Goal: Information Seeking & Learning: Learn about a topic

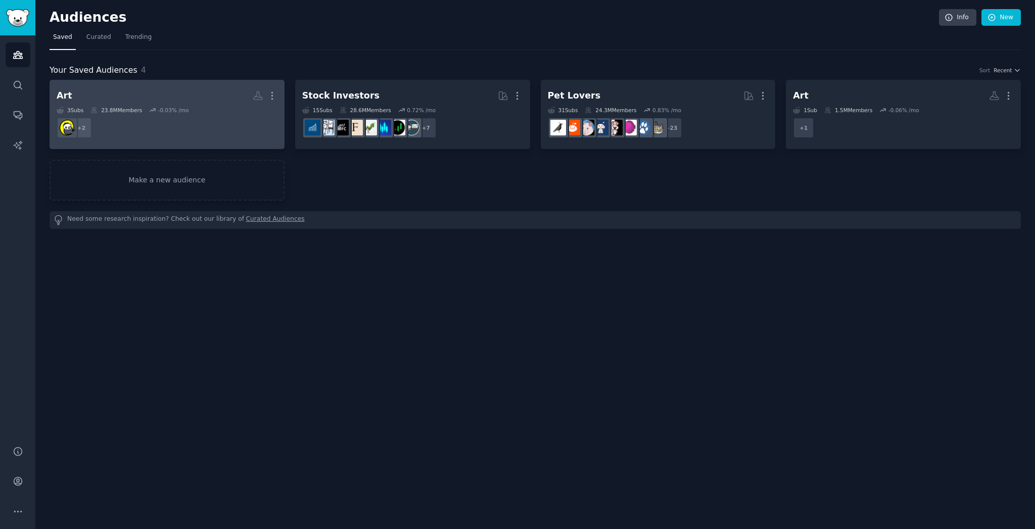
click at [112, 91] on h2 "Art More" at bounding box center [167, 96] width 221 height 18
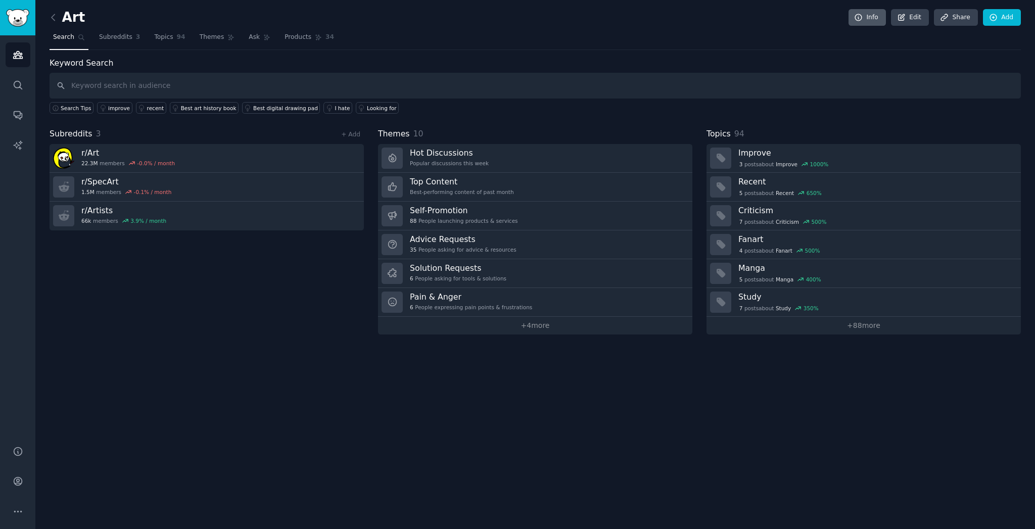
click at [873, 18] on link "Info" at bounding box center [867, 17] width 37 height 17
click at [131, 33] on link "Subreddits 3" at bounding box center [120, 39] width 48 height 21
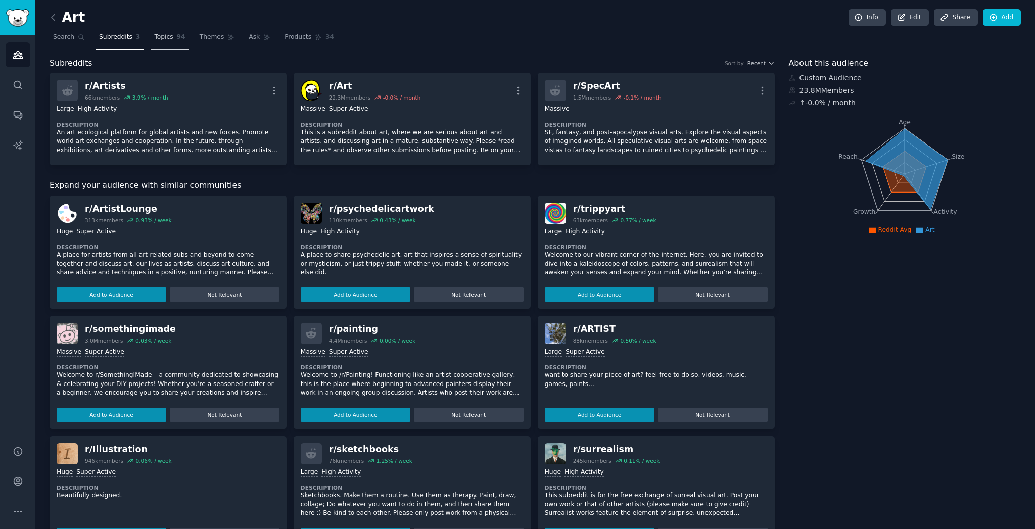
click at [171, 32] on link "Topics 94" at bounding box center [170, 39] width 38 height 21
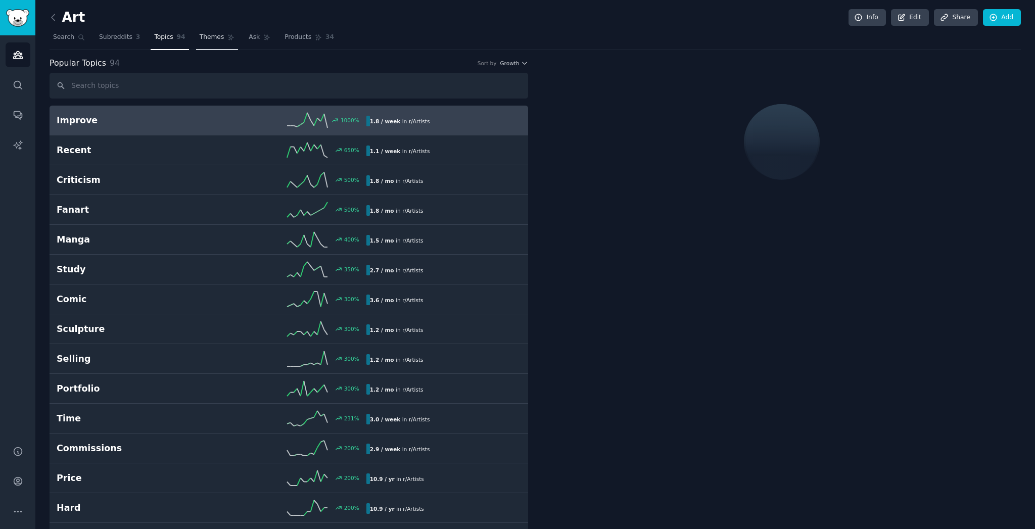
click at [209, 34] on span "Themes" at bounding box center [212, 37] width 25 height 9
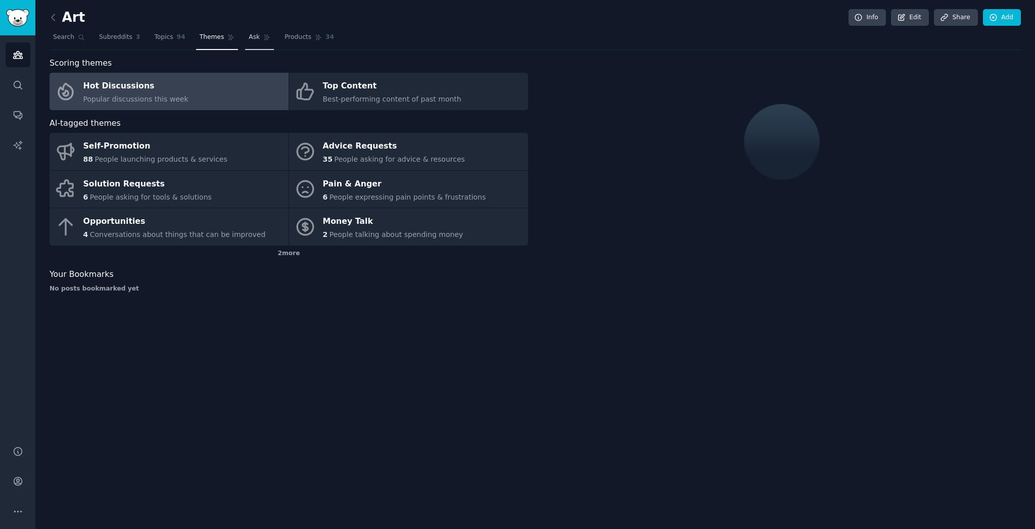
click at [264, 36] on icon at bounding box center [266, 37] width 7 height 7
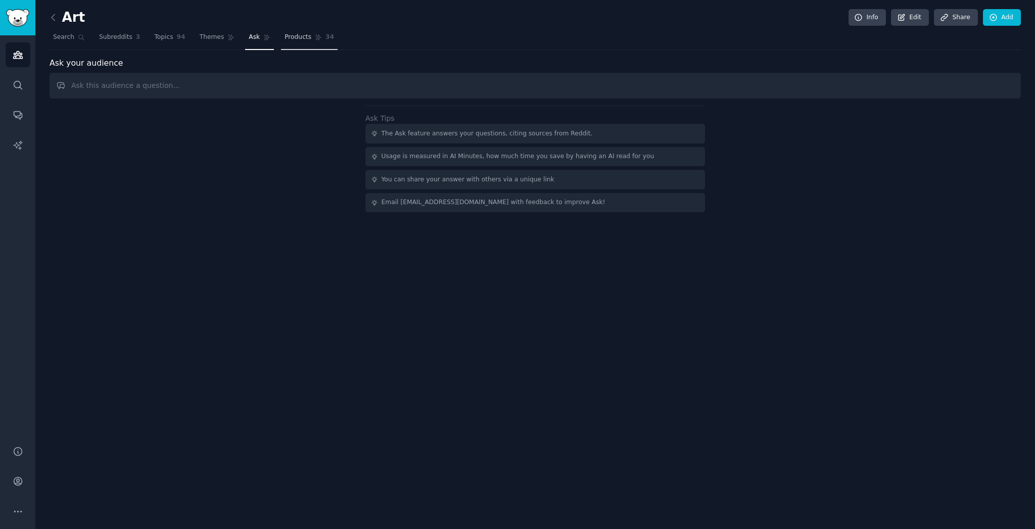
click at [300, 36] on span "Products" at bounding box center [298, 37] width 27 height 9
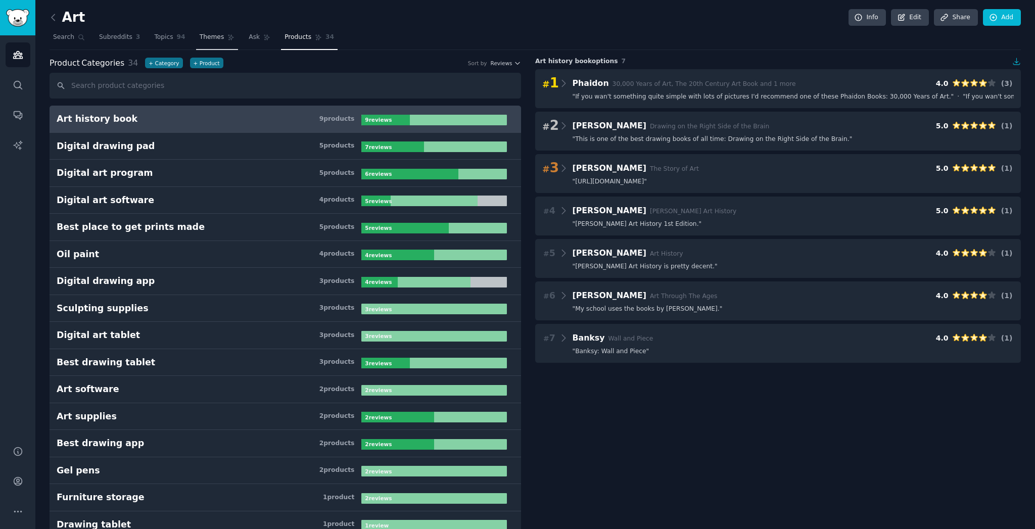
click at [207, 40] on span "Themes" at bounding box center [212, 37] width 25 height 9
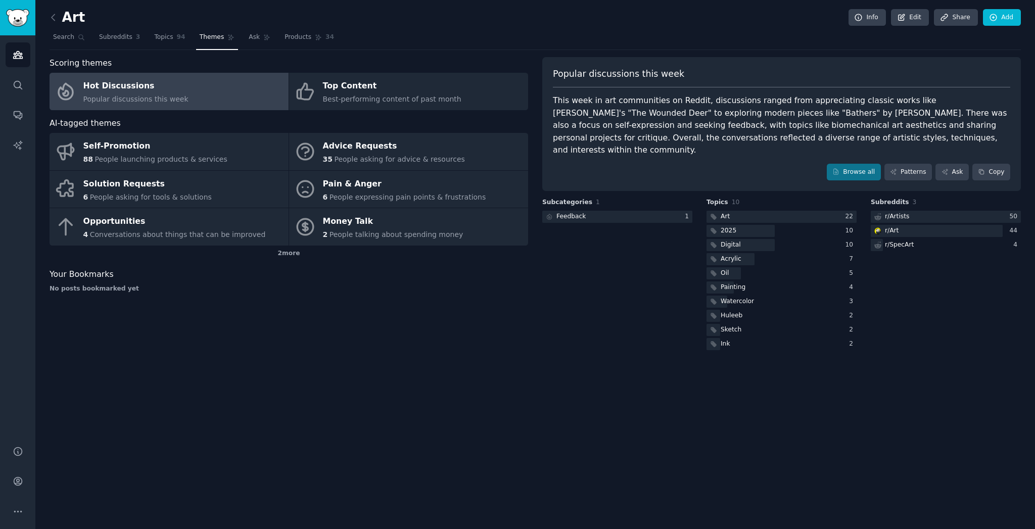
click at [65, 22] on h2 "Art" at bounding box center [67, 18] width 35 height 16
click at [120, 38] on span "Subreddits" at bounding box center [115, 37] width 33 height 9
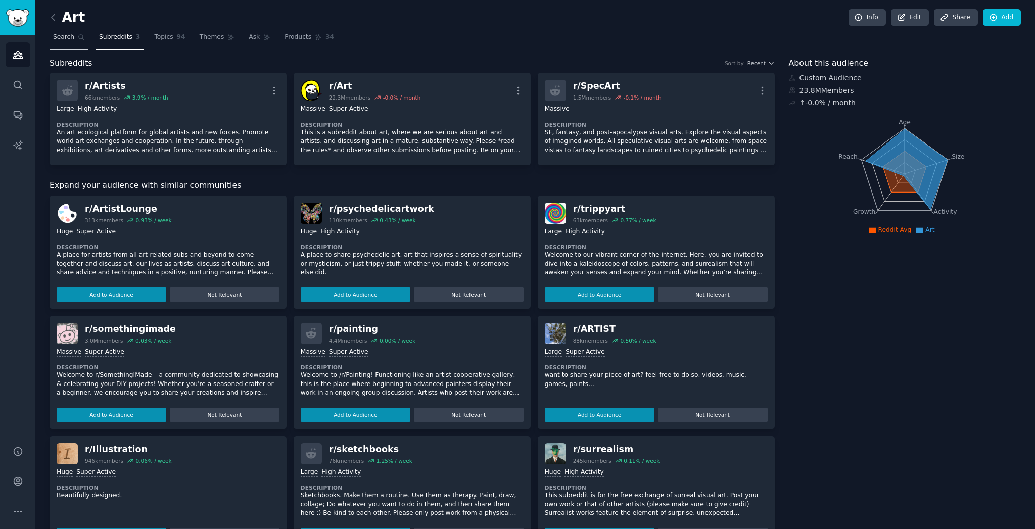
click at [67, 45] on link "Search" at bounding box center [69, 39] width 39 height 21
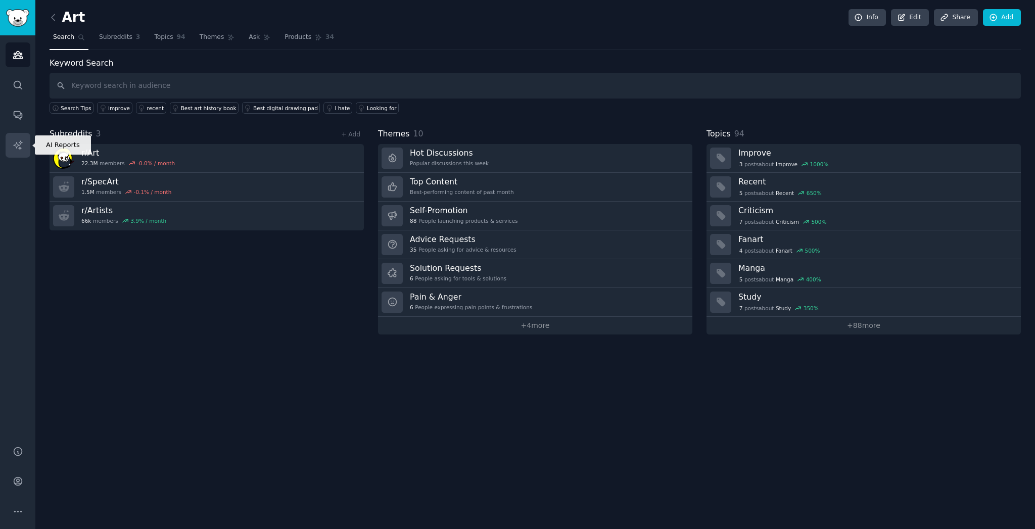
click at [24, 146] on link "AI Reports" at bounding box center [18, 145] width 25 height 25
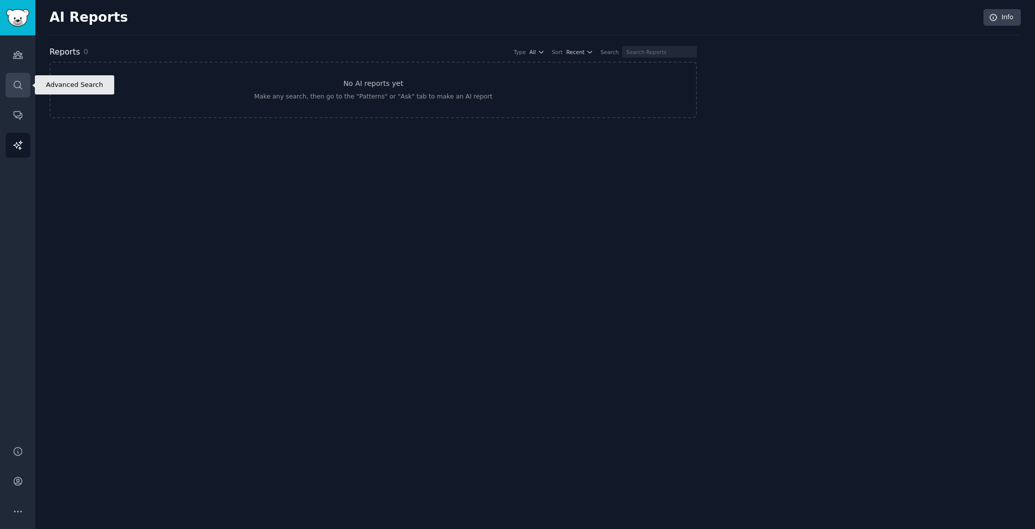
click at [19, 91] on link "Search" at bounding box center [18, 85] width 25 height 25
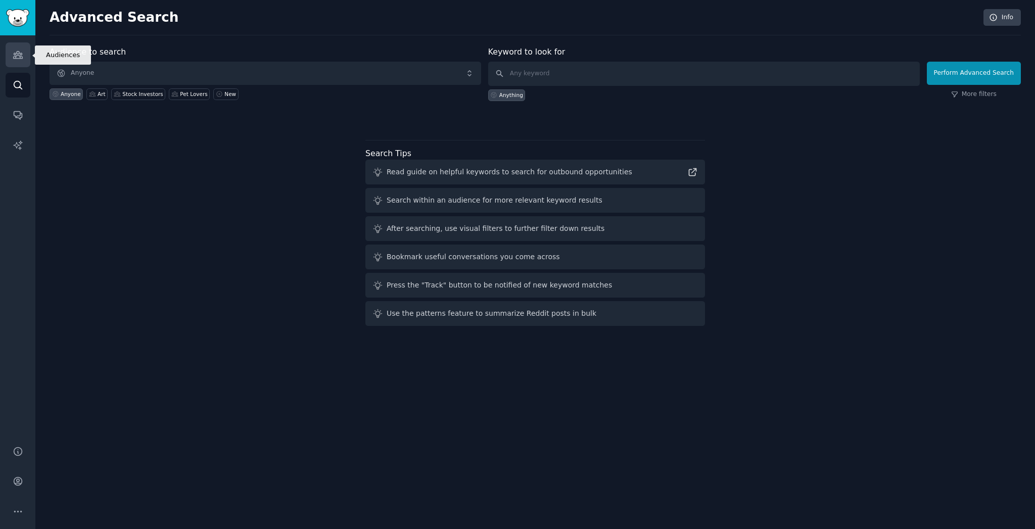
click at [18, 58] on icon "Sidebar" at bounding box center [17, 55] width 9 height 7
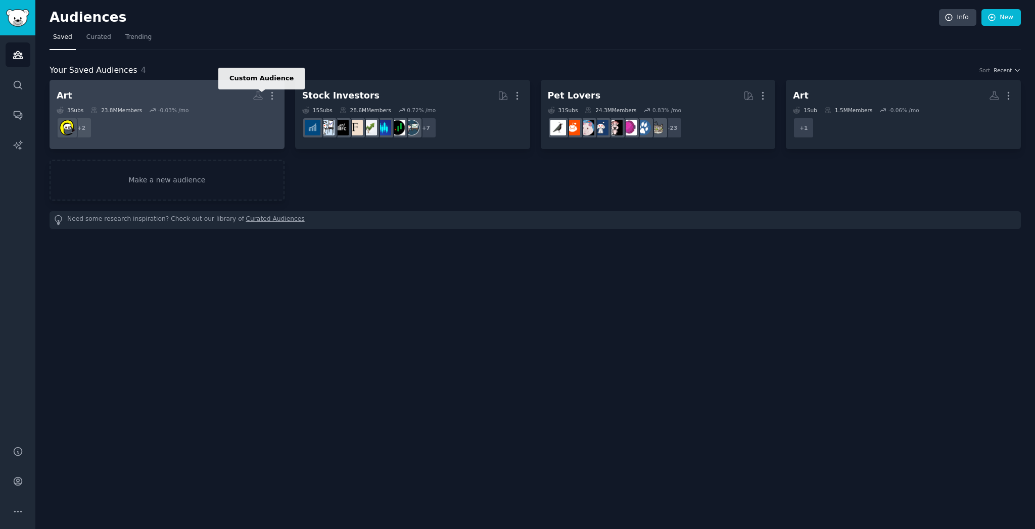
click at [260, 100] on icon at bounding box center [258, 95] width 11 height 11
click at [179, 101] on h2 "Art Custom Audience More" at bounding box center [167, 96] width 221 height 18
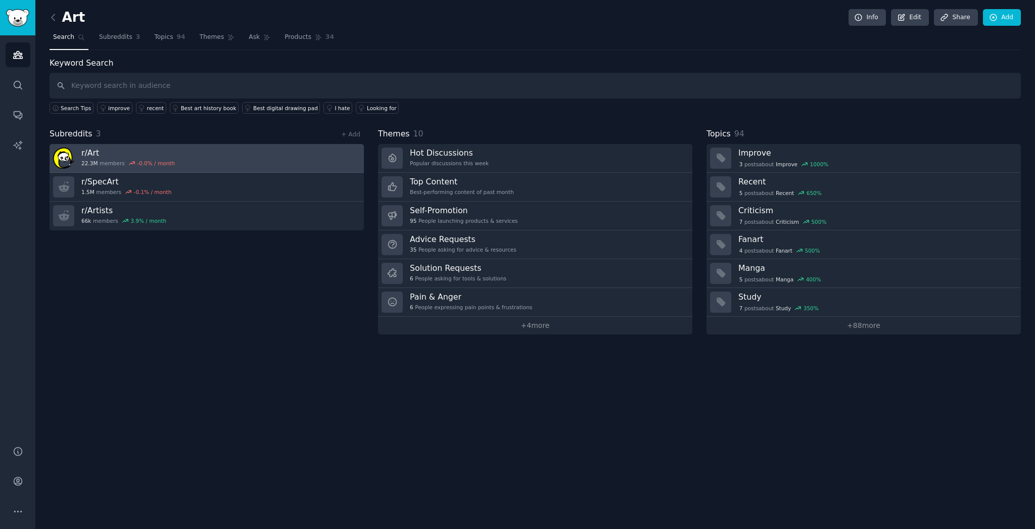
click at [99, 154] on h3 "r/ Art" at bounding box center [127, 153] width 93 height 11
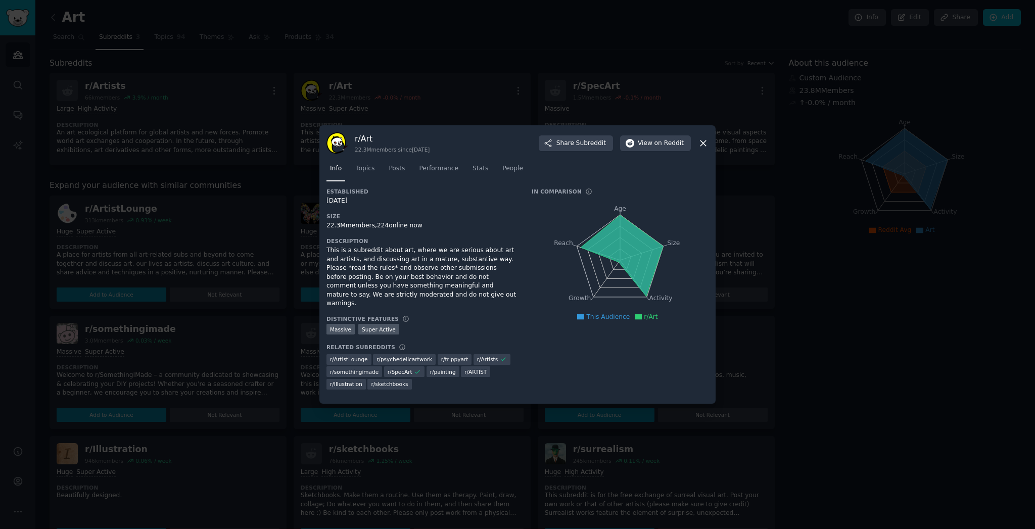
click at [697, 146] on div "r/ Art 22.3M members since [DATE] Share Subreddit View on Reddit" at bounding box center [517, 142] width 382 height 21
click at [701, 146] on icon at bounding box center [703, 143] width 6 height 6
